Goal: Transaction & Acquisition: Purchase product/service

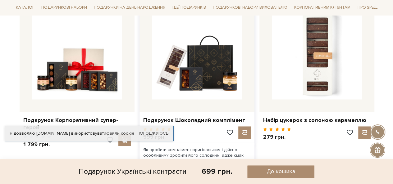
scroll to position [466, 0]
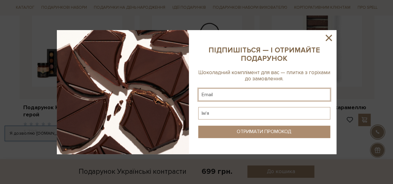
click at [232, 94] on input "text" at bounding box center [264, 94] width 132 height 12
type input "taniasulima1295@gmail.com"
click at [227, 112] on input "text" at bounding box center [264, 113] width 132 height 12
type input "Тетяна"
click at [250, 130] on div "ОТРИМАТИ ПРОМОКОД" at bounding box center [264, 132] width 55 height 6
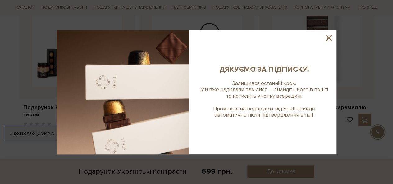
click at [279, 131] on sys-column-static at bounding box center [264, 92] width 144 height 124
click at [329, 36] on icon at bounding box center [328, 38] width 11 height 11
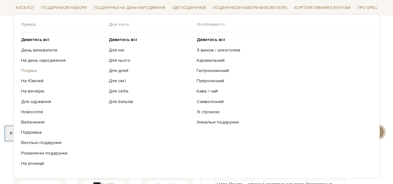
scroll to position [93, 0]
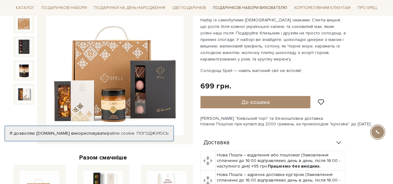
click at [261, 8] on link "Подарункові набори вихователю" at bounding box center [249, 7] width 79 height 11
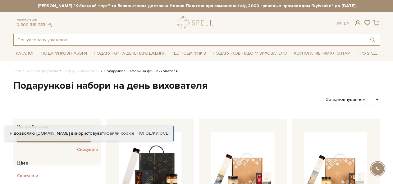
click at [75, 36] on input "text" at bounding box center [189, 39] width 351 height 11
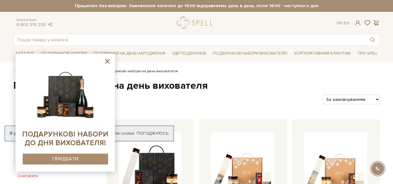
click at [106, 59] on icon at bounding box center [107, 61] width 8 height 8
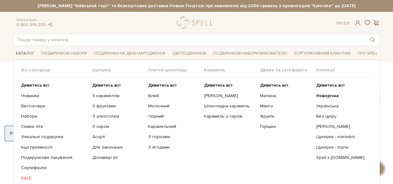
click at [22, 54] on link "Каталог" at bounding box center [25, 54] width 24 height 10
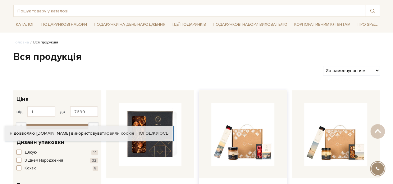
scroll to position [21, 0]
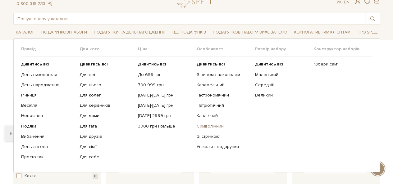
click at [213, 126] on link "Символічний" at bounding box center [223, 127] width 54 height 6
